Goal: Navigation & Orientation: Find specific page/section

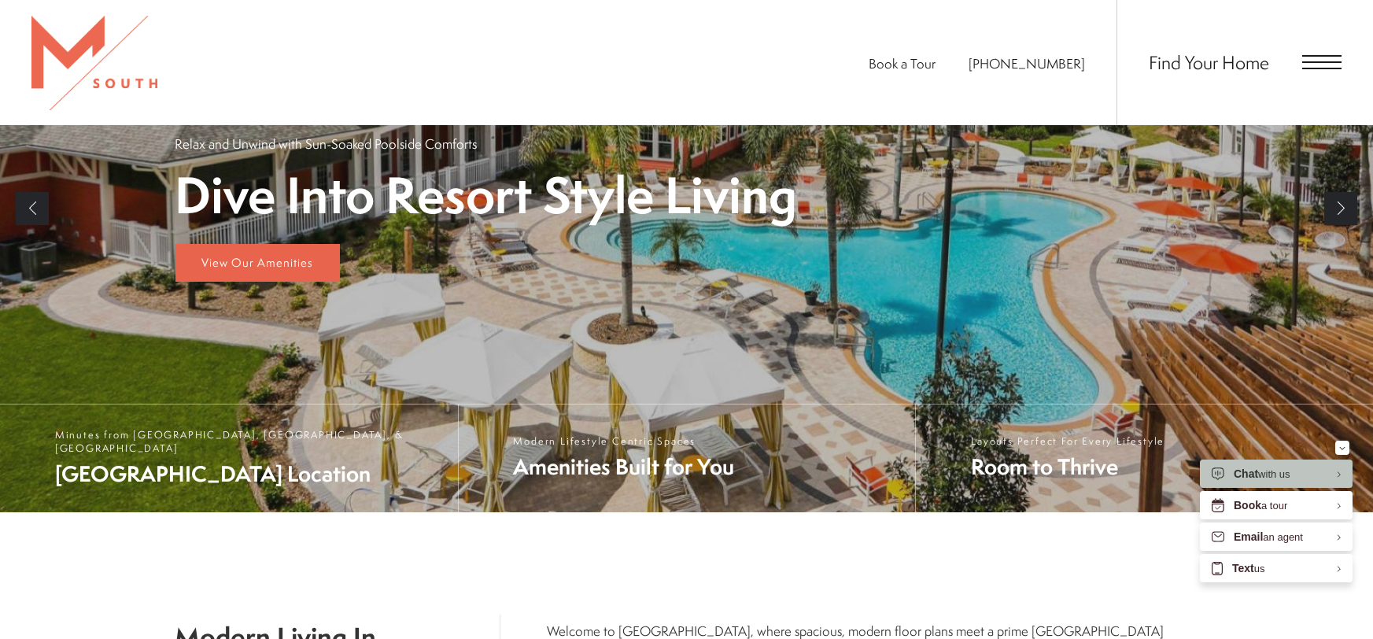
scroll to position [353, 0]
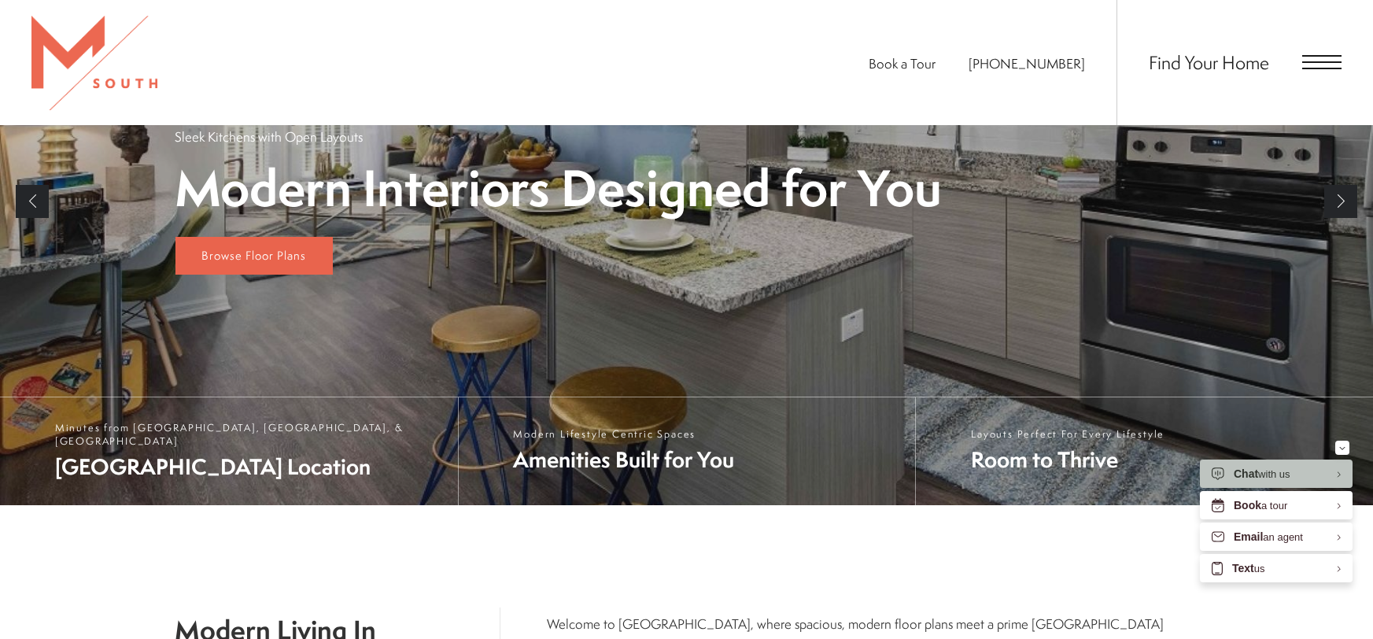
click at [1214, 53] on span "Find Your Home" at bounding box center [1209, 62] width 120 height 25
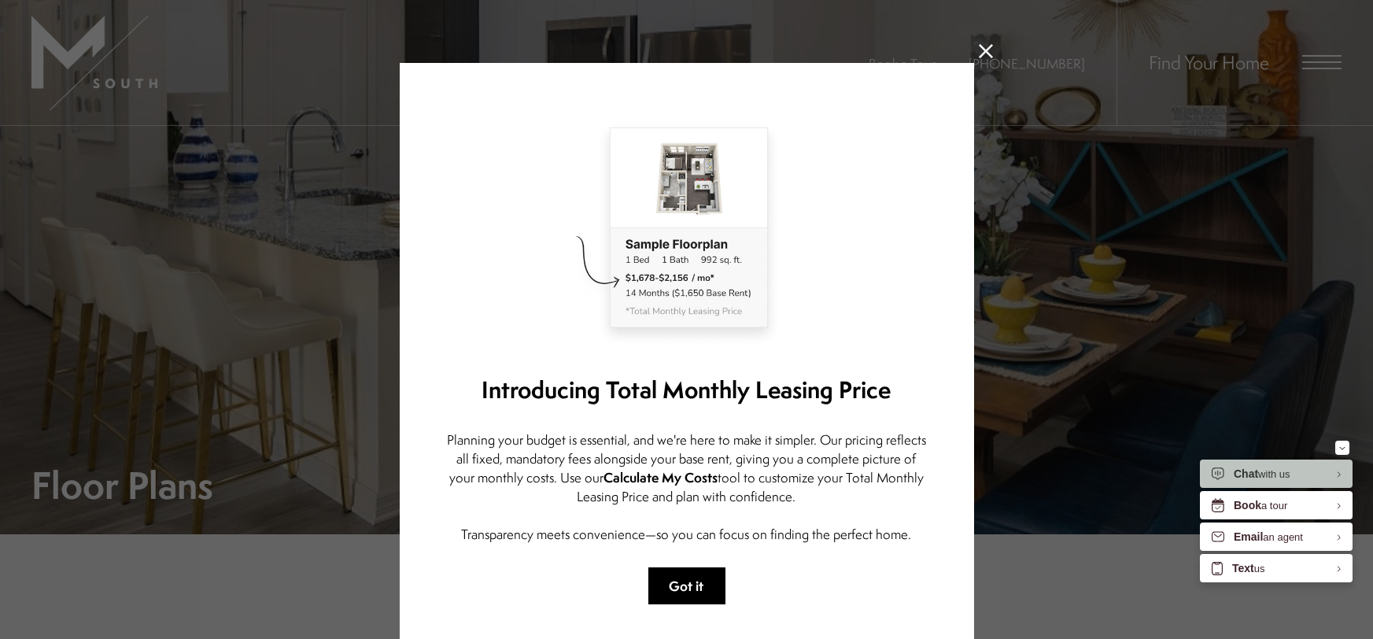
click at [679, 592] on button "Got it" at bounding box center [686, 585] width 77 height 37
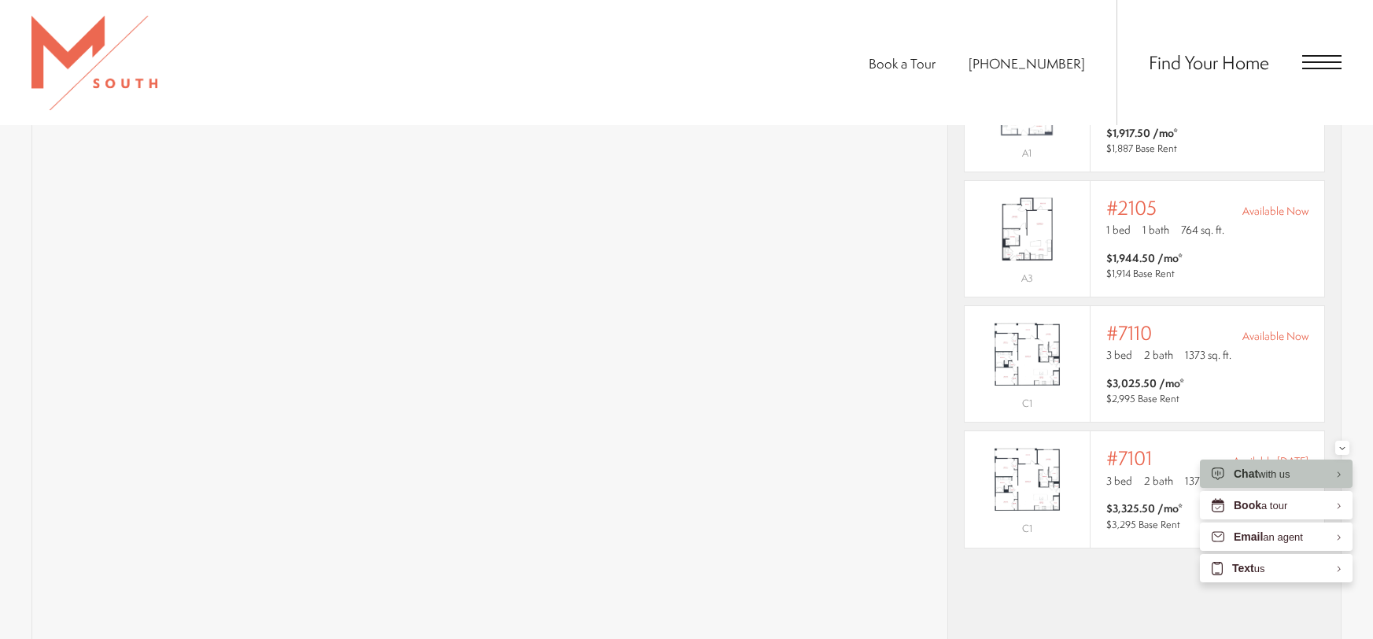
scroll to position [1410, 0]
